Goal: Transaction & Acquisition: Obtain resource

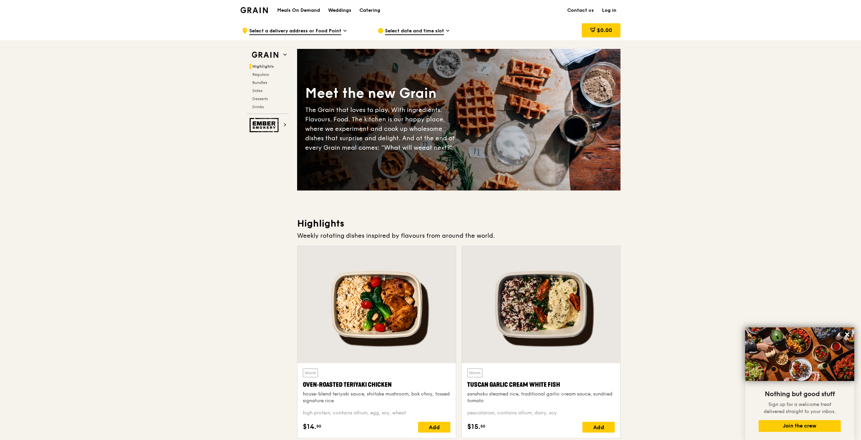
click at [302, 31] on span "Select a delivery address or Food Point" at bounding box center [295, 31] width 92 height 7
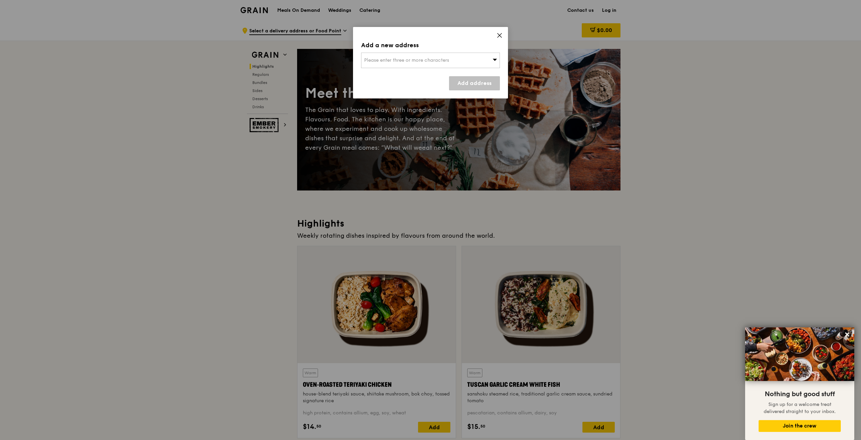
click at [499, 37] on icon at bounding box center [500, 35] width 6 height 6
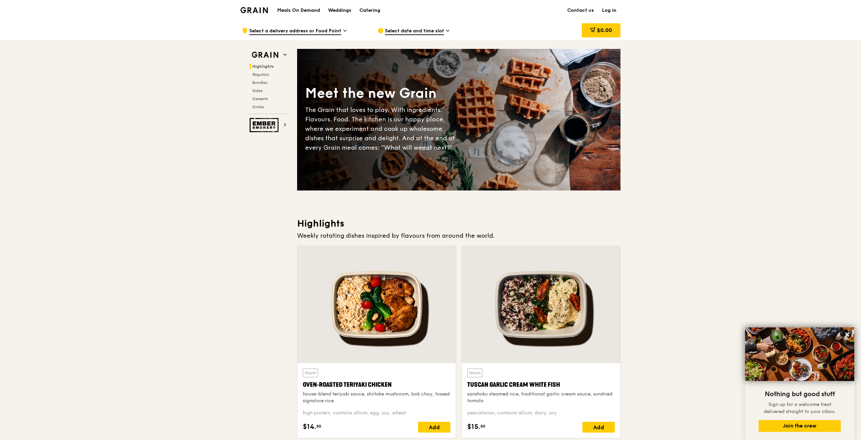
click at [312, 12] on h1 "Meals On Demand" at bounding box center [298, 10] width 43 height 7
drag, startPoint x: 262, startPoint y: 72, endPoint x: 252, endPoint y: 75, distance: 10.2
click at [262, 72] on span "Regulars" at bounding box center [260, 74] width 17 height 5
click at [335, 31] on span "Select a delivery address or Food Point" at bounding box center [295, 31] width 92 height 7
click at [256, 5] on div "Grain logo" at bounding box center [254, 10] width 27 height 20
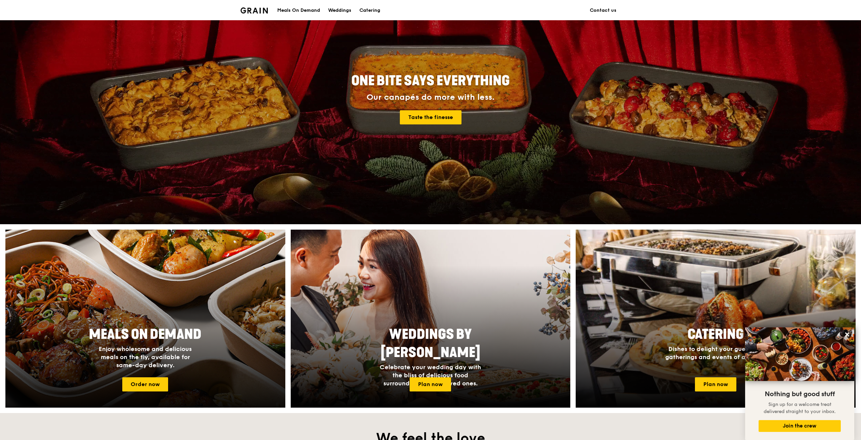
scroll to position [246, 0]
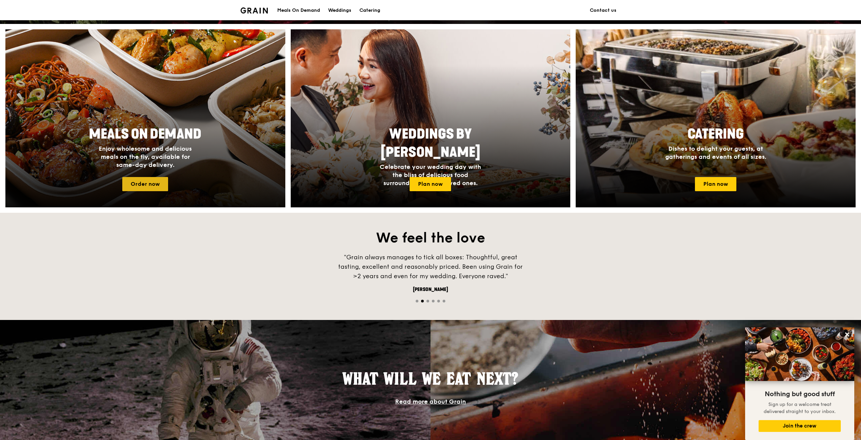
click at [146, 180] on link "Order now" at bounding box center [145, 184] width 46 height 14
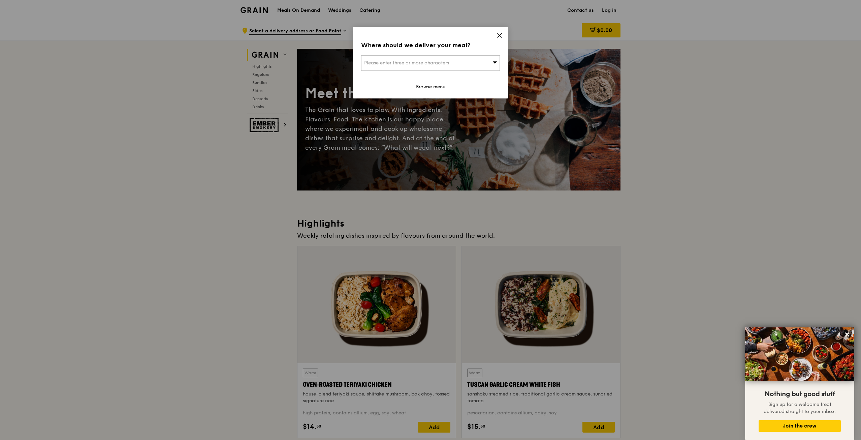
click at [492, 63] on div "Please enter three or more characters" at bounding box center [430, 62] width 139 height 15
click at [399, 74] on li "Please enter 3 or more characters" at bounding box center [431, 76] width 138 height 12
click at [404, 63] on input "search" at bounding box center [431, 63] width 138 height 15
type input "tai seng"
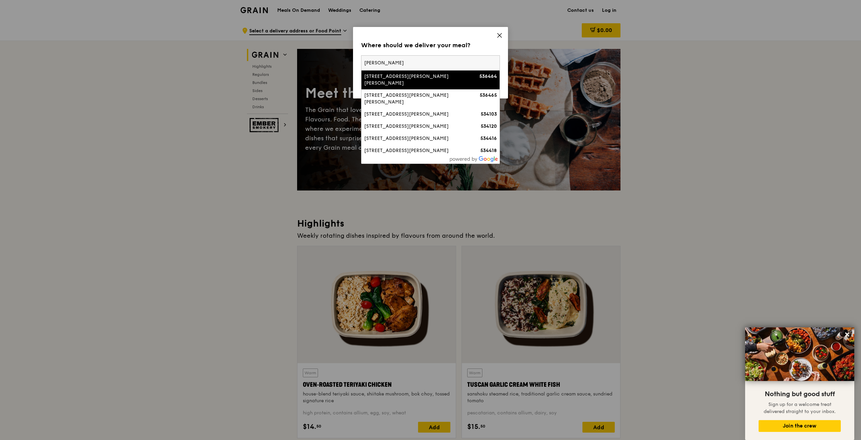
drag, startPoint x: 404, startPoint y: 56, endPoint x: 216, endPoint y: 39, distance: 188.4
click at [217, 44] on div "Where should we deliver your meal? Please enter three or more characters tai se…" at bounding box center [430, 220] width 861 height 440
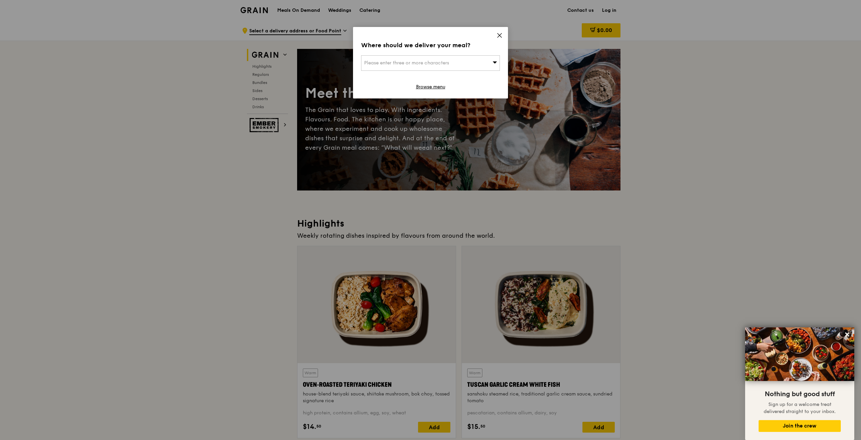
click at [370, 61] on span "Please enter three or more characters" at bounding box center [406, 63] width 85 height 6
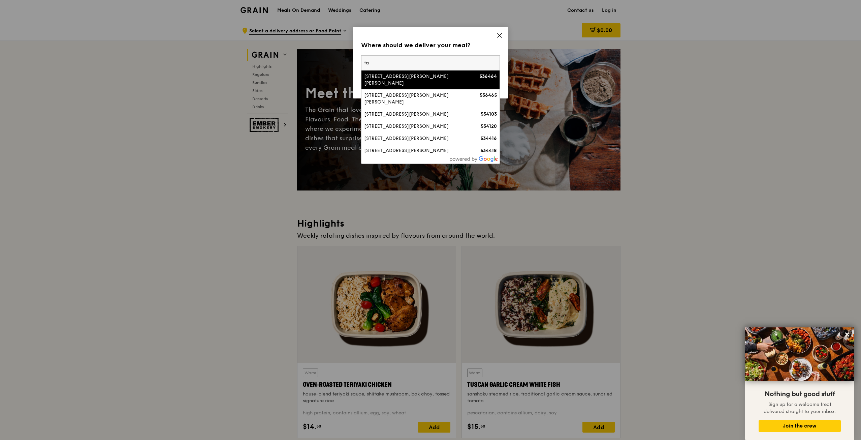
type input "t"
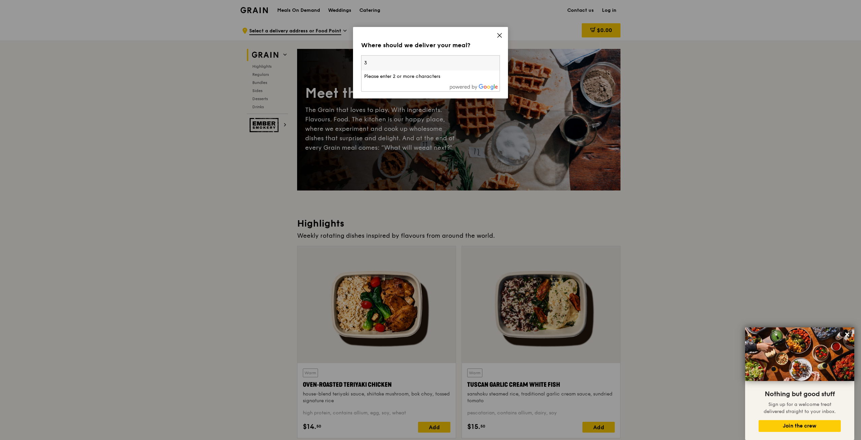
type input "3"
type input "tai seng center"
click at [393, 77] on div "Tai Seng Centre" at bounding box center [414, 76] width 100 height 7
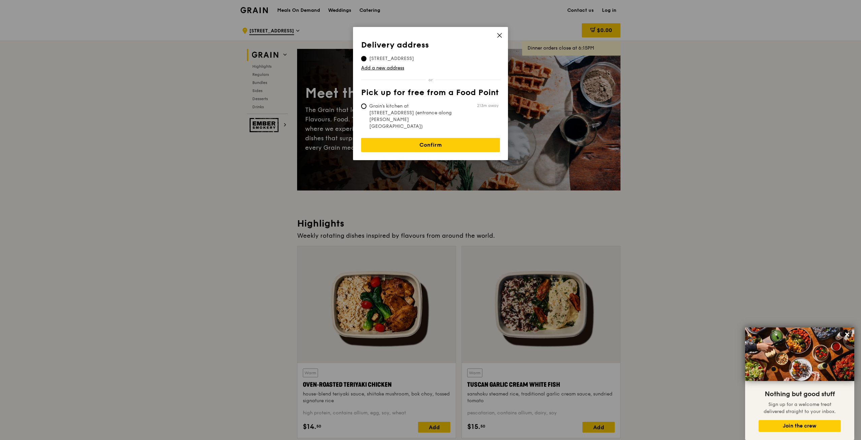
click at [499, 35] on icon at bounding box center [500, 35] width 6 height 6
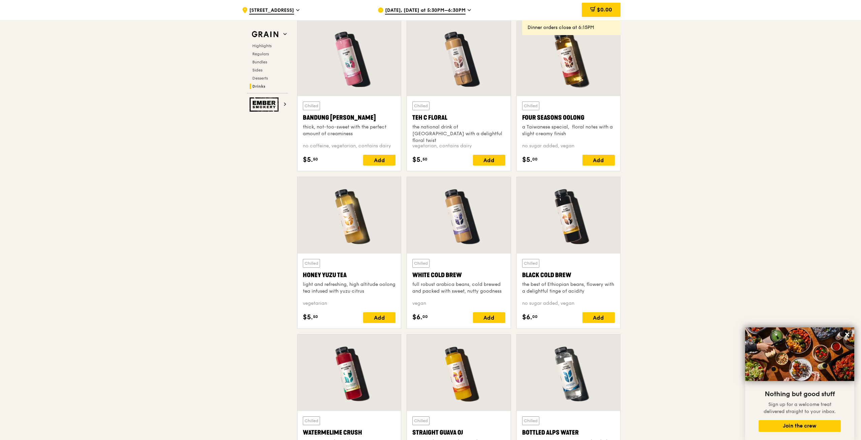
scroll to position [2460, 0]
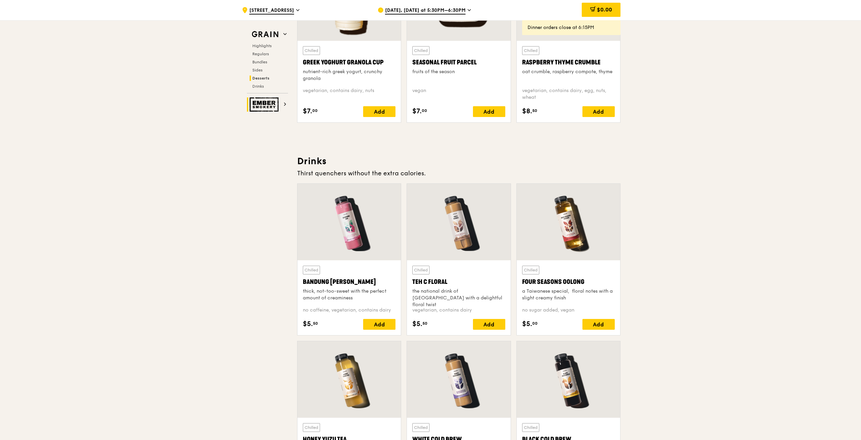
scroll to position [2202, 0]
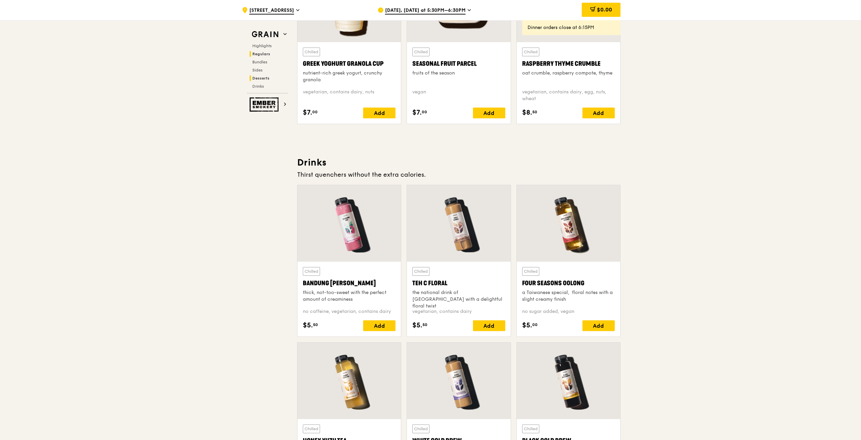
click at [263, 53] on span "Regulars" at bounding box center [261, 54] width 18 height 5
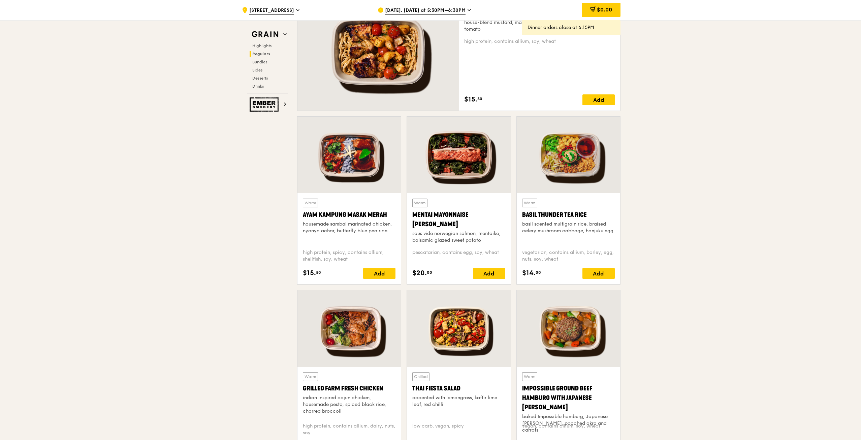
scroll to position [443, 0]
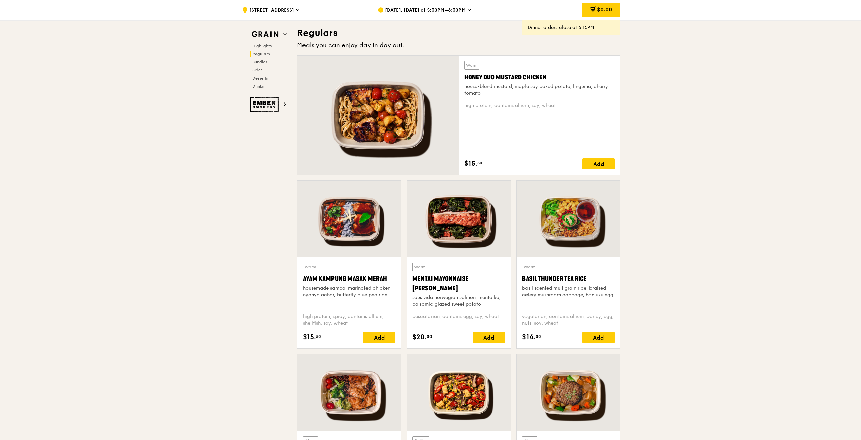
click at [352, 219] on div at bounding box center [348, 219] width 103 height 76
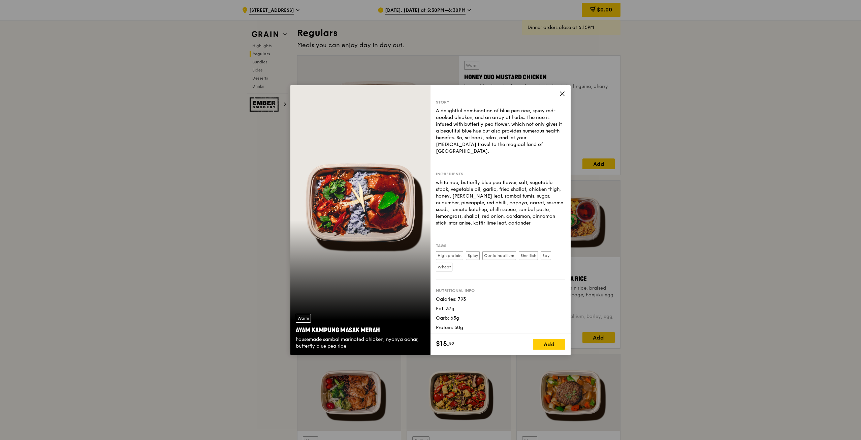
click at [564, 94] on icon at bounding box center [562, 94] width 6 height 6
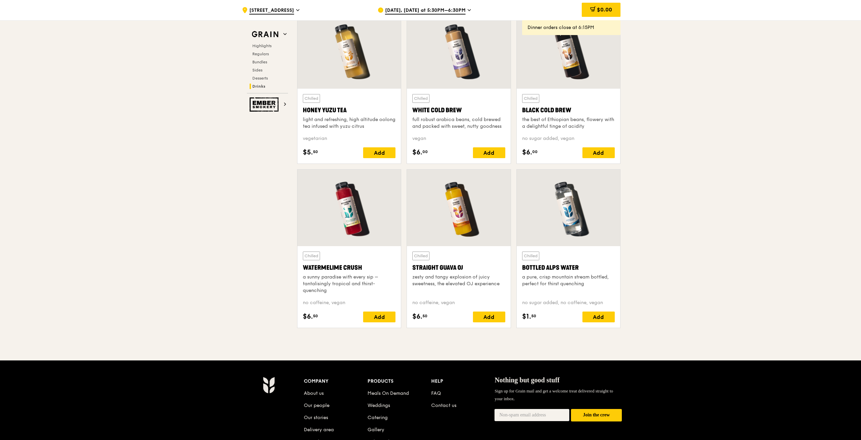
scroll to position [2640, 0]
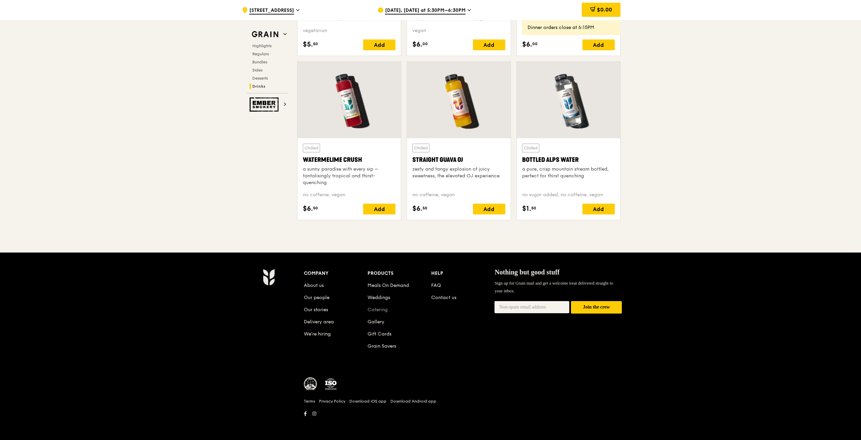
click at [374, 311] on link "Catering" at bounding box center [378, 310] width 20 height 6
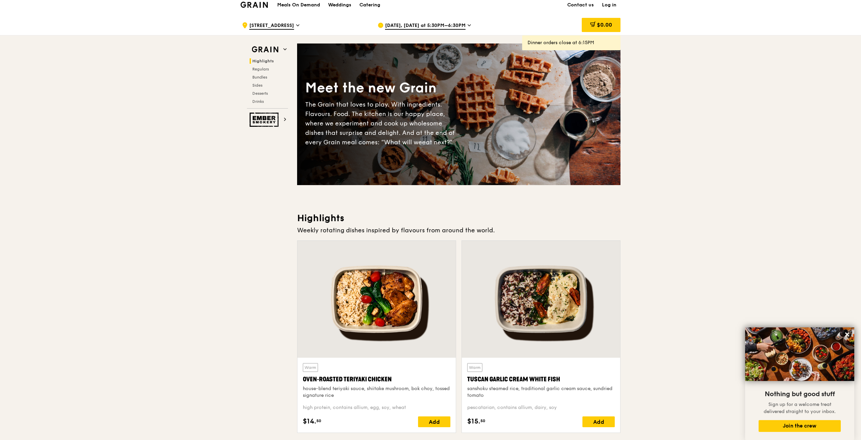
scroll to position [0, 0]
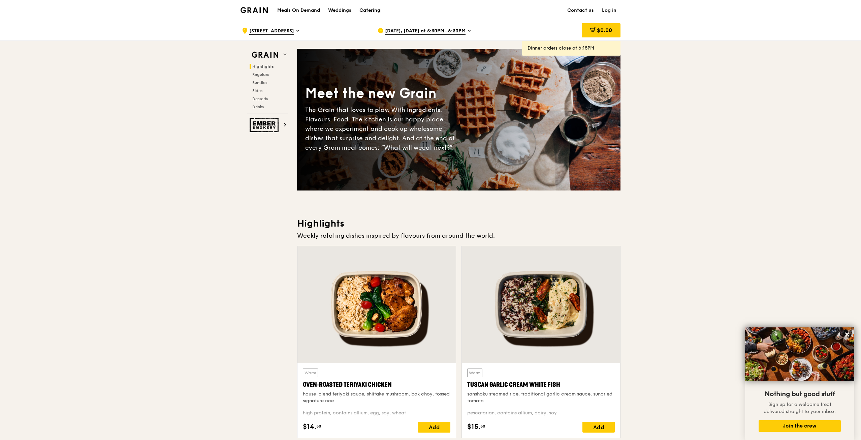
click at [380, 11] on div "Catering" at bounding box center [369, 10] width 21 height 20
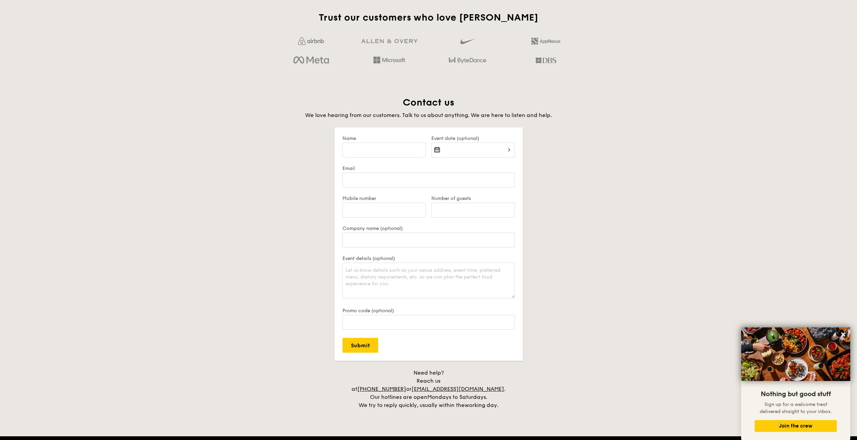
scroll to position [1152, 0]
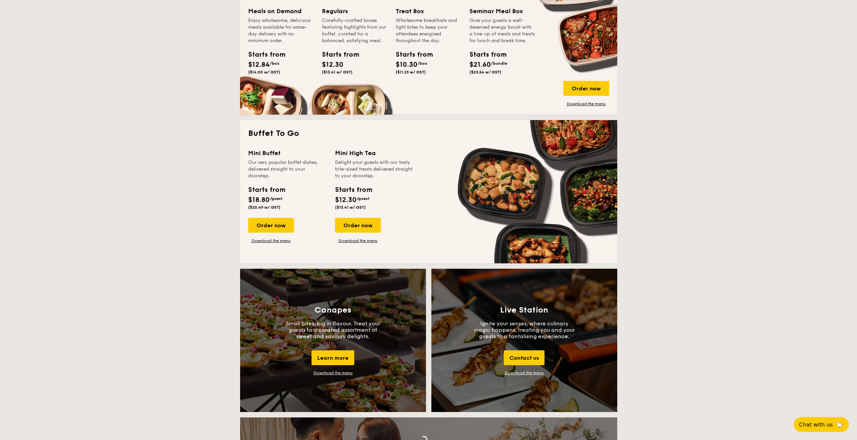
scroll to position [404, 0]
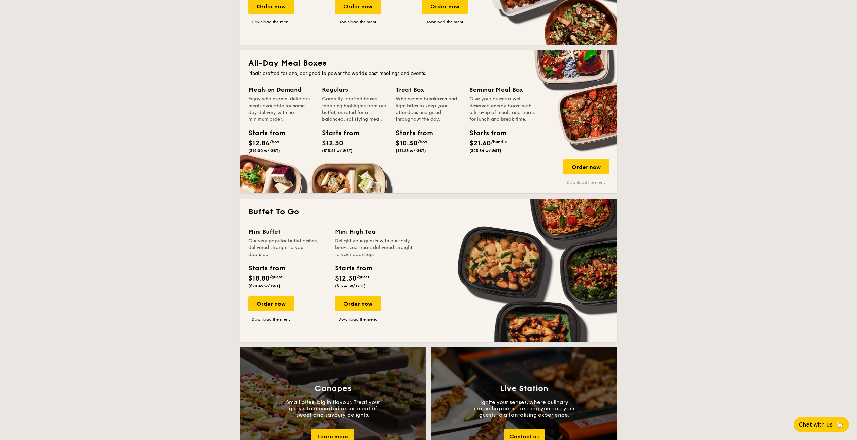
click at [597, 182] on link "Download the menu" at bounding box center [587, 182] width 46 height 5
